Goal: Check status

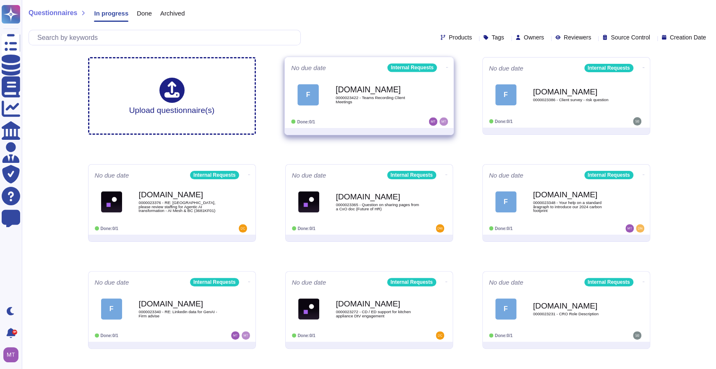
click at [354, 86] on b "Force.com" at bounding box center [378, 90] width 85 height 8
